Goal: Download file/media

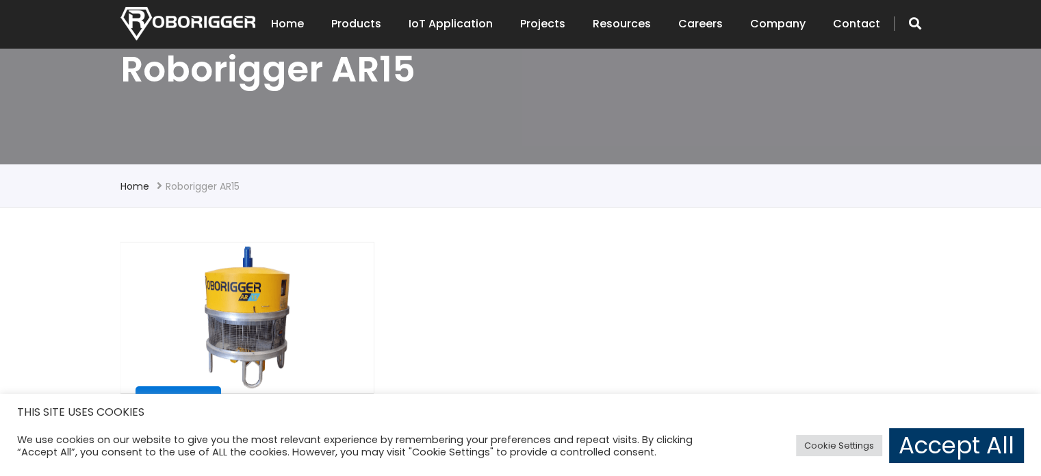
scroll to position [205, 0]
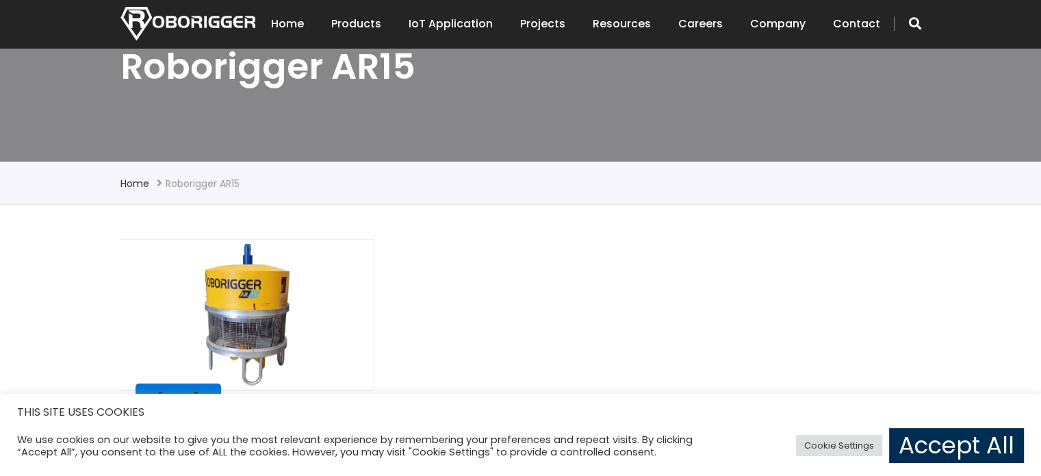
click at [920, 448] on link "Accept All" at bounding box center [956, 445] width 135 height 35
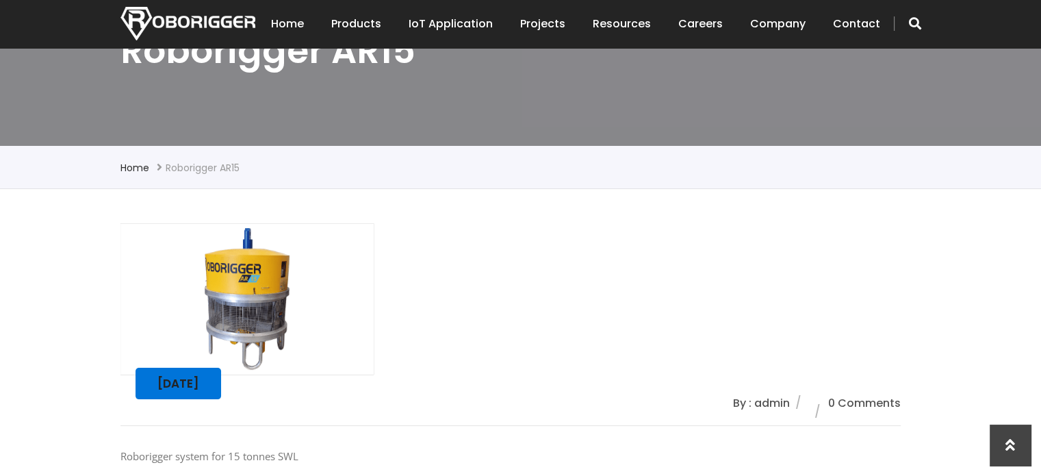
scroll to position [137, 0]
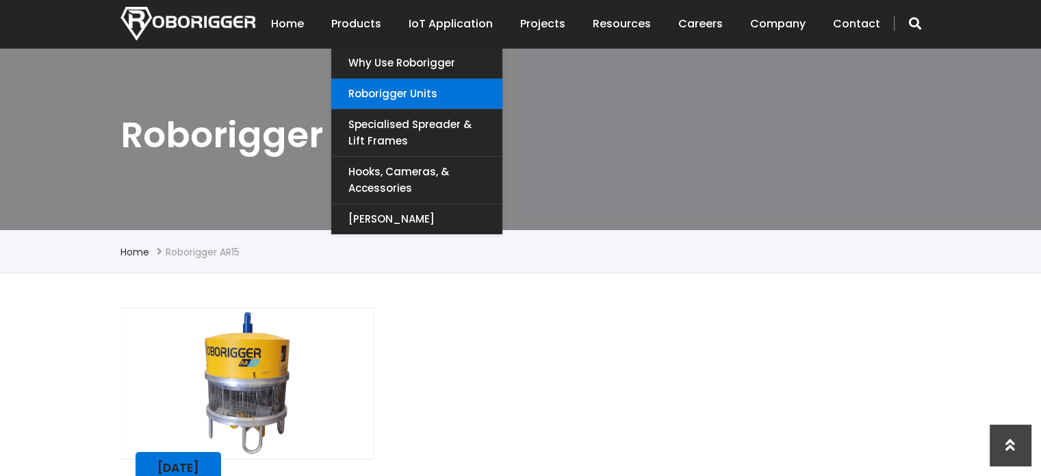
click at [380, 90] on link "Roborigger Units" at bounding box center [416, 94] width 171 height 30
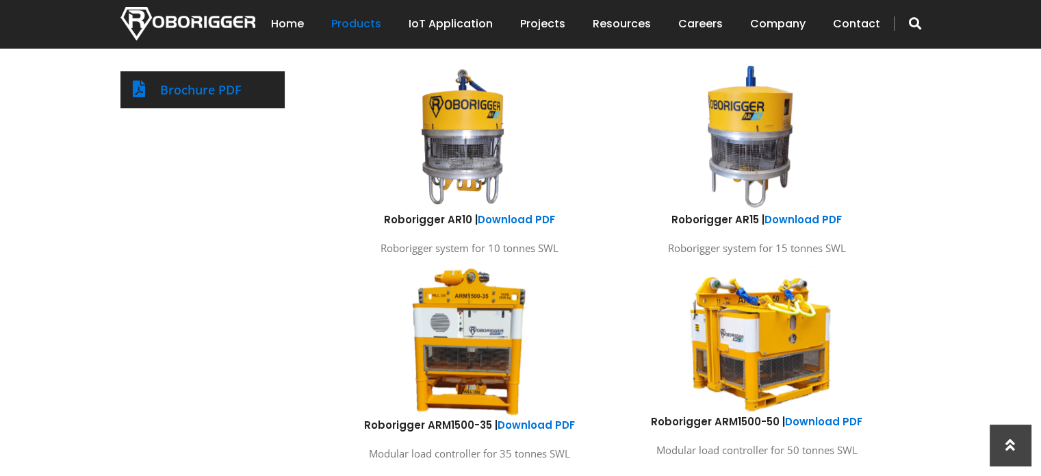
scroll to position [753, 0]
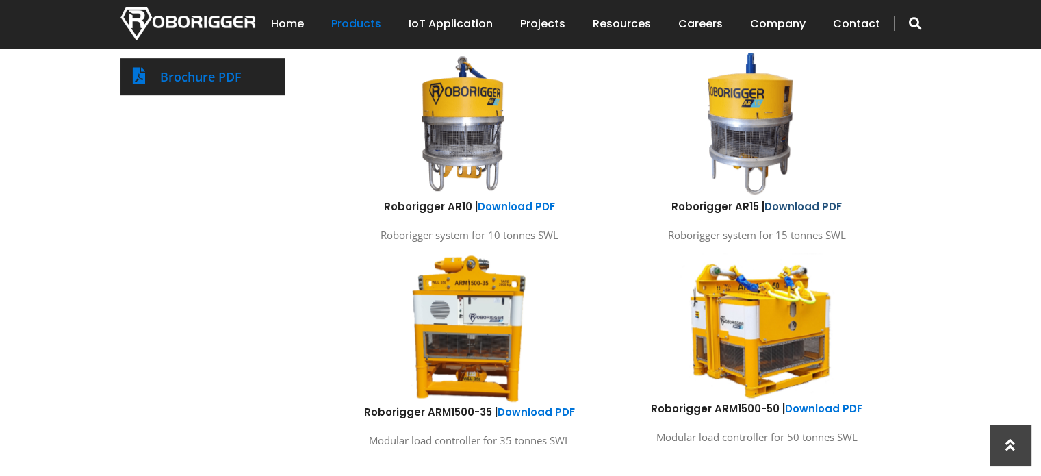
click at [781, 201] on link "Download PDF" at bounding box center [802, 206] width 77 height 14
